Goal: Task Accomplishment & Management: Manage account settings

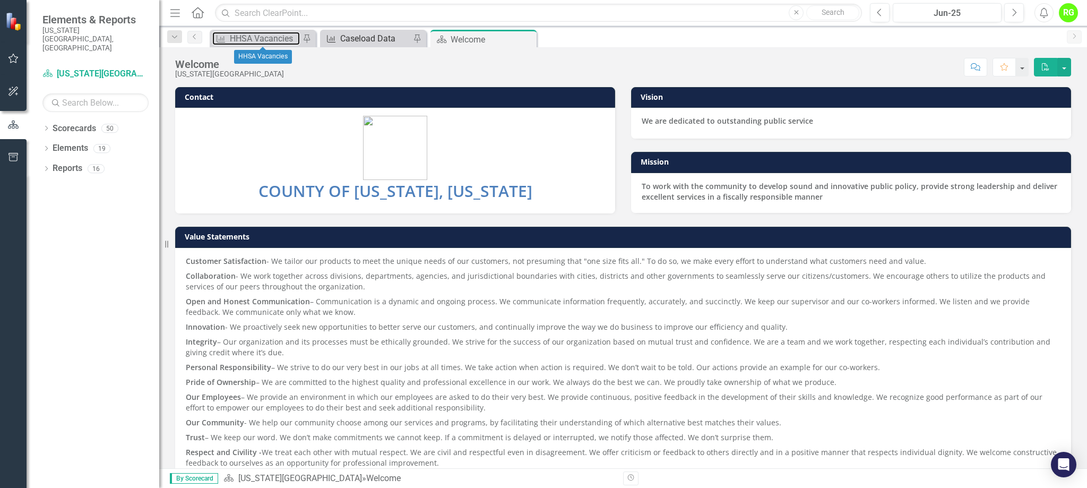
drag, startPoint x: 267, startPoint y: 32, endPoint x: 329, endPoint y: 38, distance: 62.4
click at [267, 32] on div "HHSA Vacancies" at bounding box center [265, 38] width 70 height 13
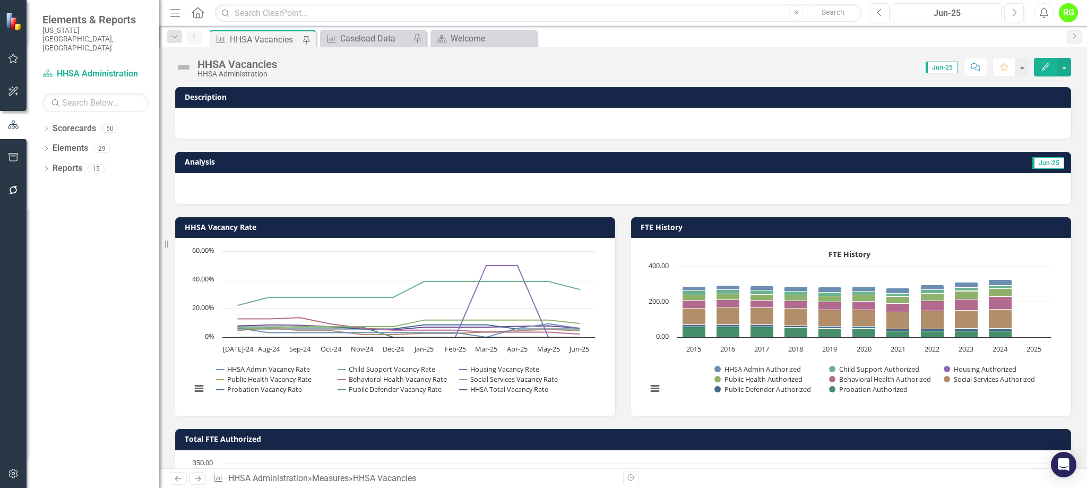
click at [958, 15] on div "Jun-25" at bounding box center [946, 13] width 101 height 13
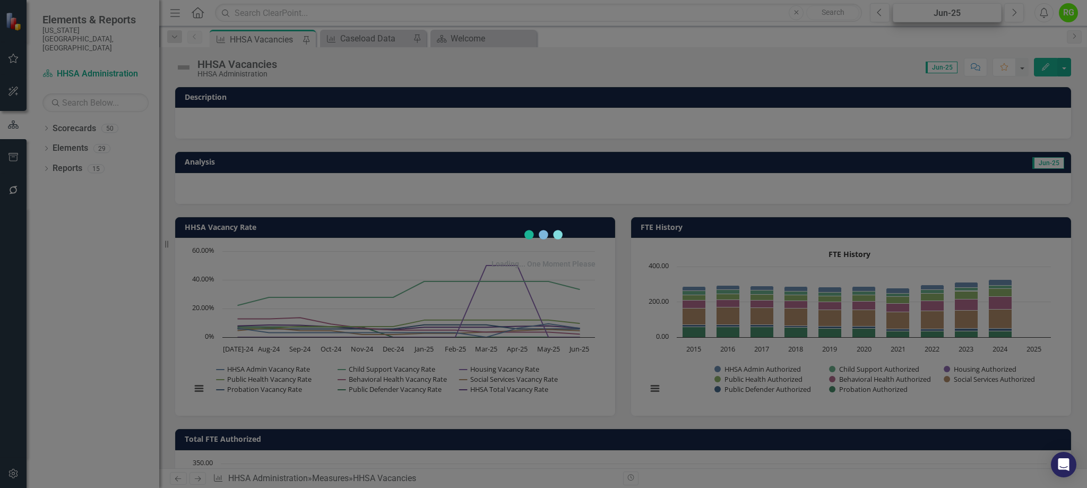
click at [958, 15] on div "Loading... One Moment Please" at bounding box center [543, 244] width 1087 height 488
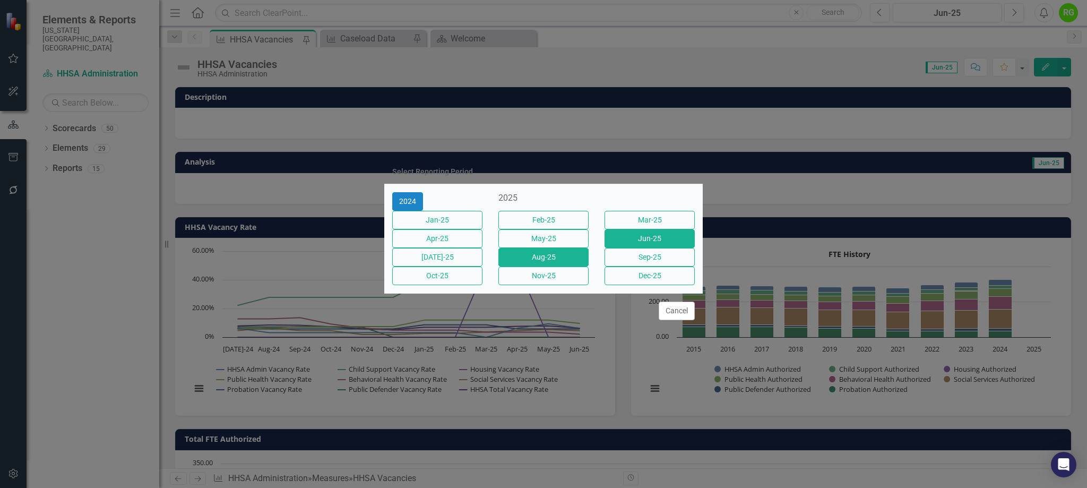
click at [560, 261] on button "Aug-25" at bounding box center [543, 257] width 90 height 19
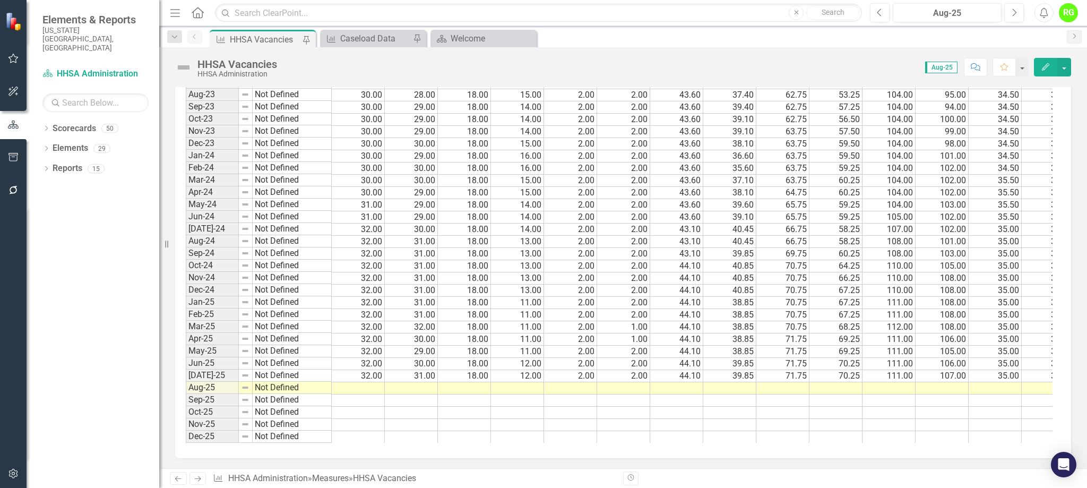
scroll to position [1561, 0]
drag, startPoint x: 370, startPoint y: 379, endPoint x: 21, endPoint y: 342, distance: 351.0
click at [370, 381] on td at bounding box center [358, 387] width 53 height 12
click at [372, 381] on td at bounding box center [358, 387] width 53 height 12
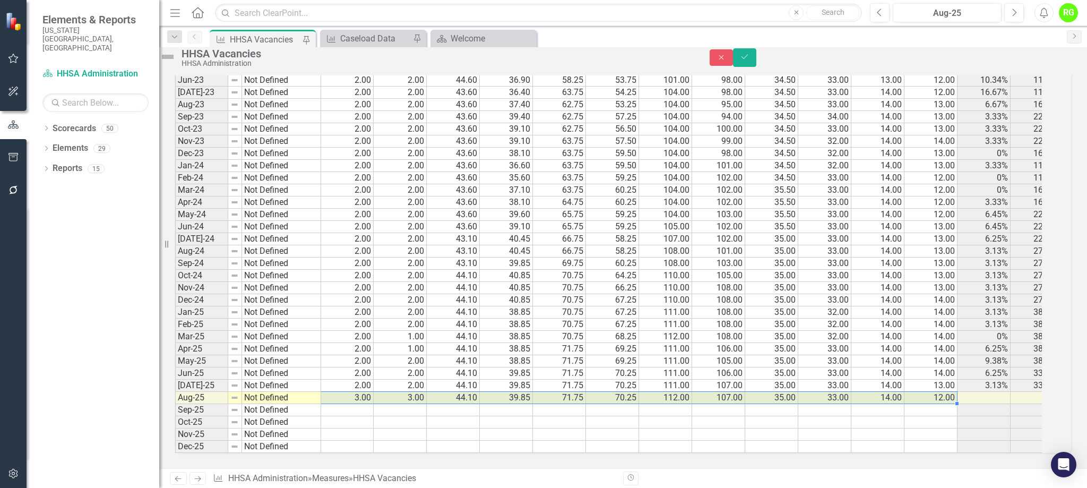
scroll to position [0, 0]
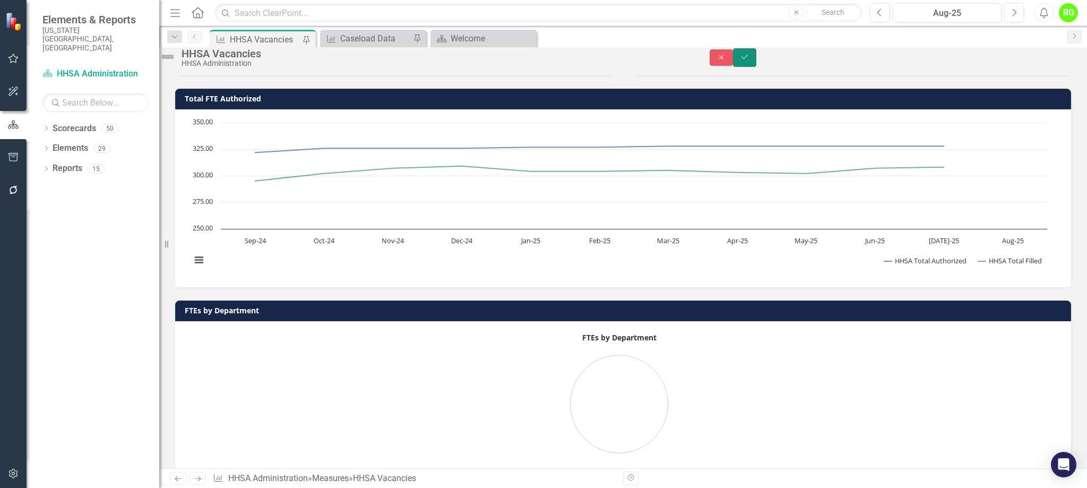
click at [749, 60] on icon "Save" at bounding box center [745, 56] width 10 height 7
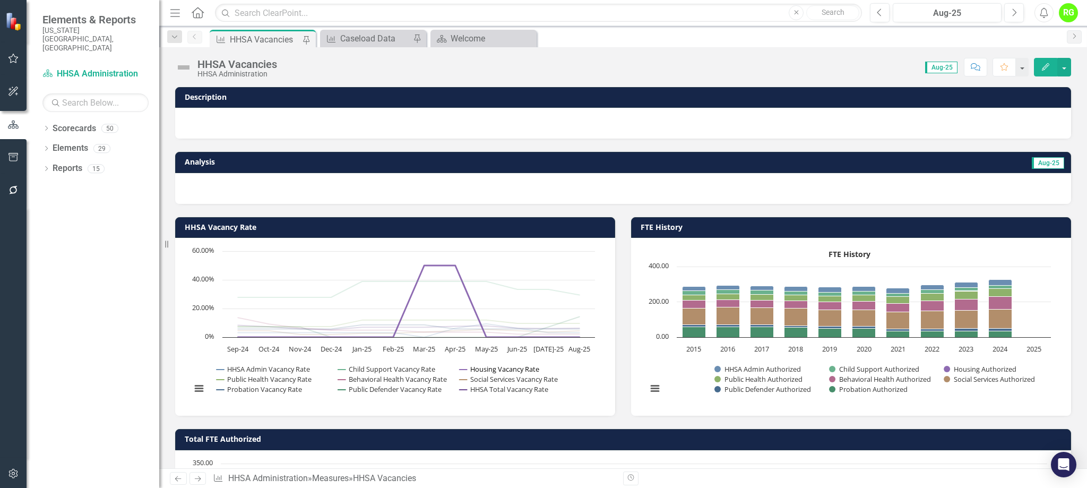
click at [490, 367] on button "Show Housing Vacancy Rate" at bounding box center [499, 369] width 80 height 10
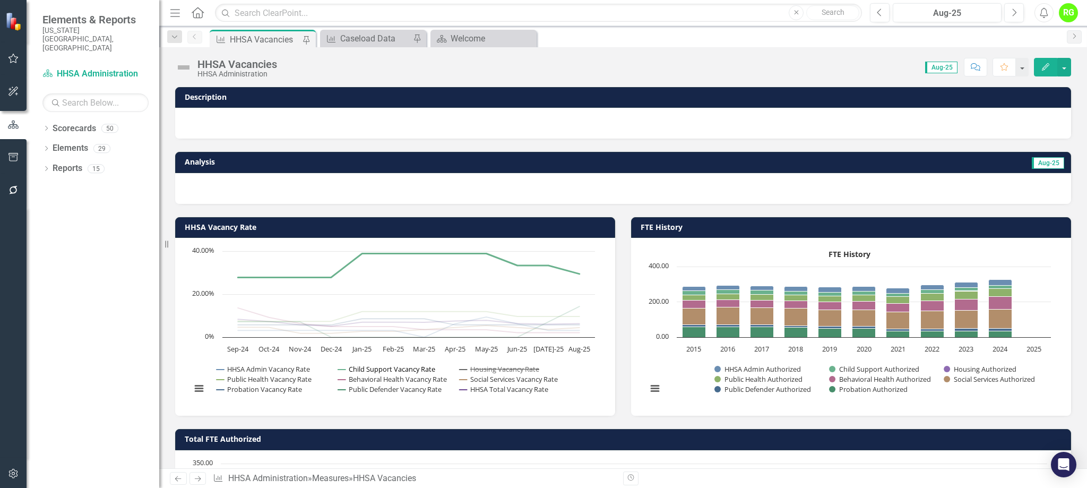
click at [388, 370] on button "Show Child Support Vacancy Rate" at bounding box center [386, 369] width 97 height 10
